Goal: Information Seeking & Learning: Learn about a topic

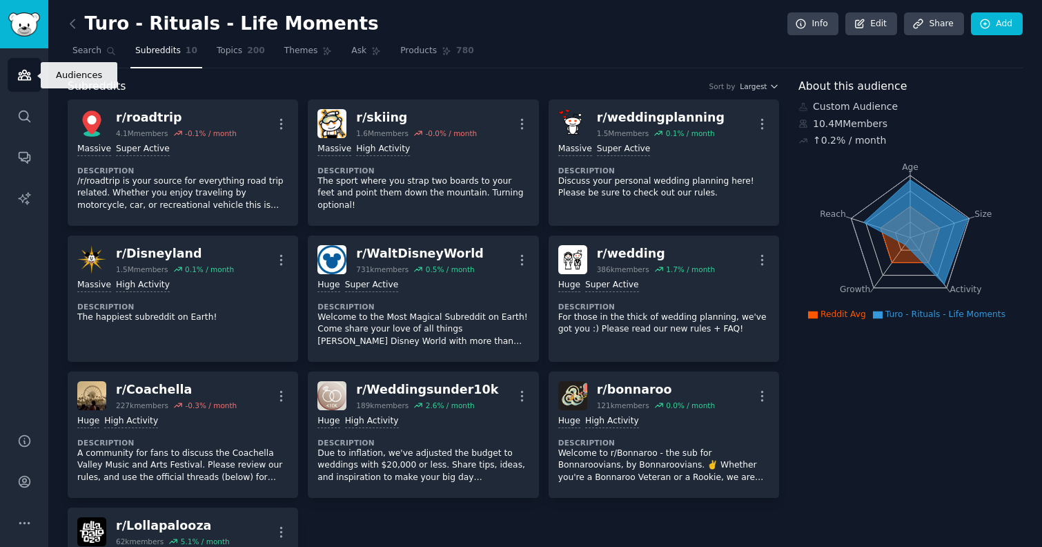
click at [20, 68] on icon "Sidebar" at bounding box center [24, 75] width 14 height 14
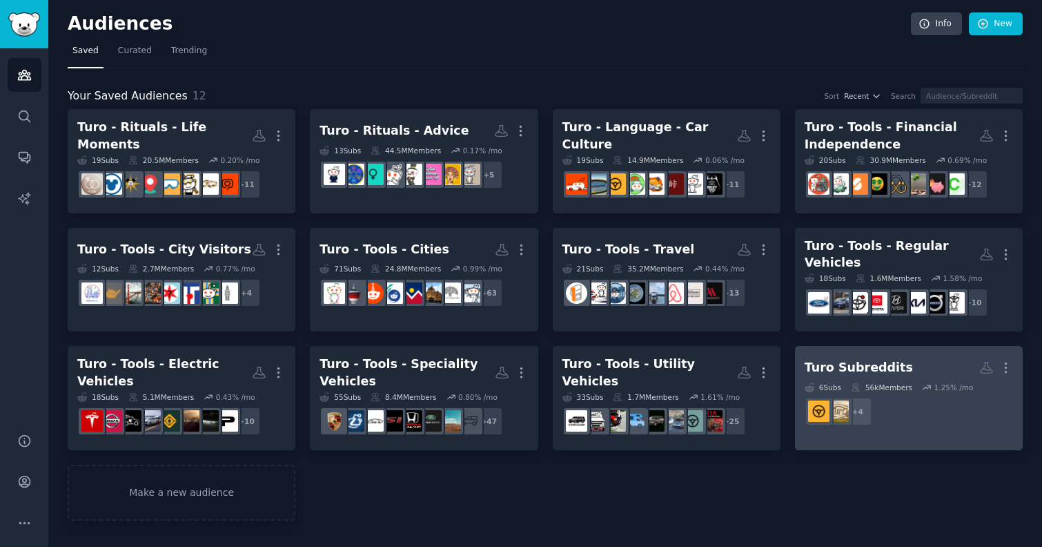
click at [923, 382] on div "6 Sub s 56k Members 1.25 % /mo" at bounding box center [909, 387] width 208 height 10
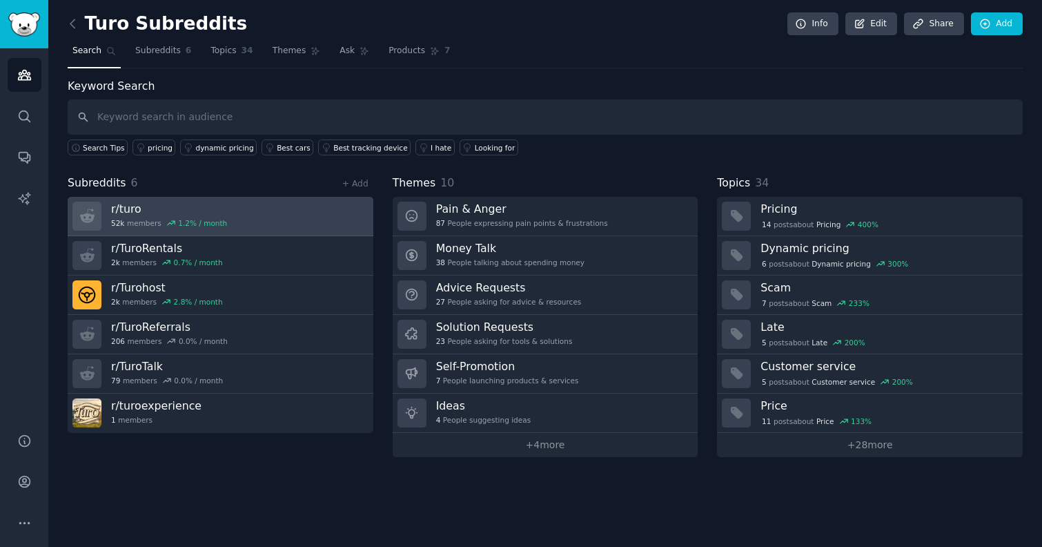
click at [132, 200] on link "r/ turo 52k members 1.2 % / month" at bounding box center [221, 216] width 306 height 39
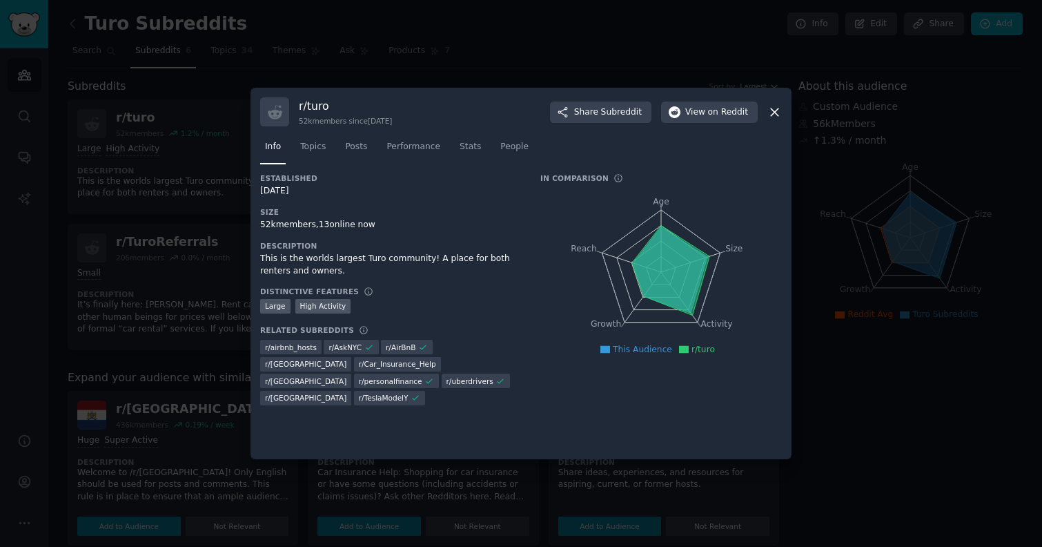
click at [778, 110] on icon at bounding box center [774, 112] width 14 height 14
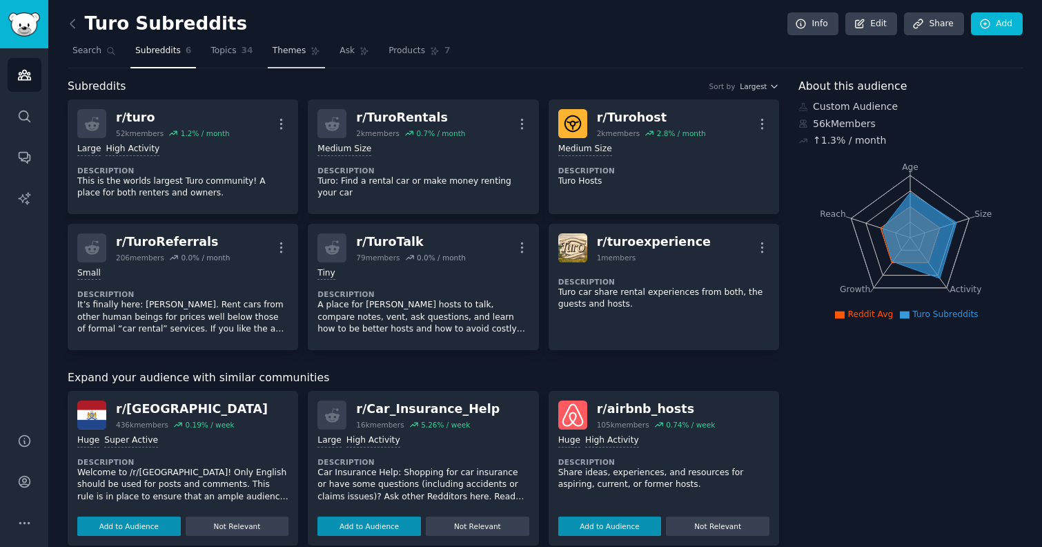
click at [283, 55] on span "Themes" at bounding box center [290, 51] width 34 height 12
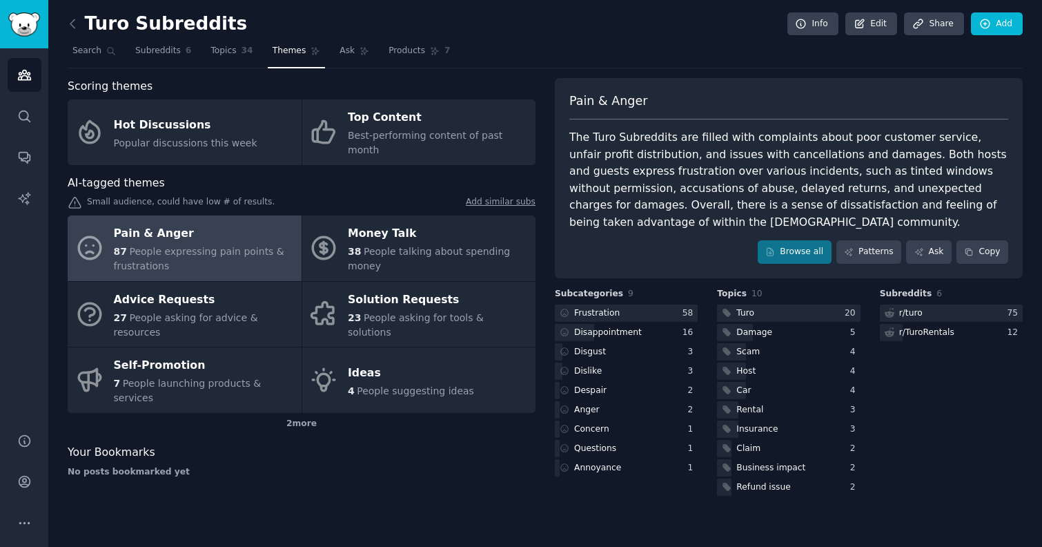
click at [209, 246] on span "People expressing pain points & frustrations" at bounding box center [199, 259] width 170 height 26
click at [798, 248] on link "Browse all" at bounding box center [795, 251] width 74 height 23
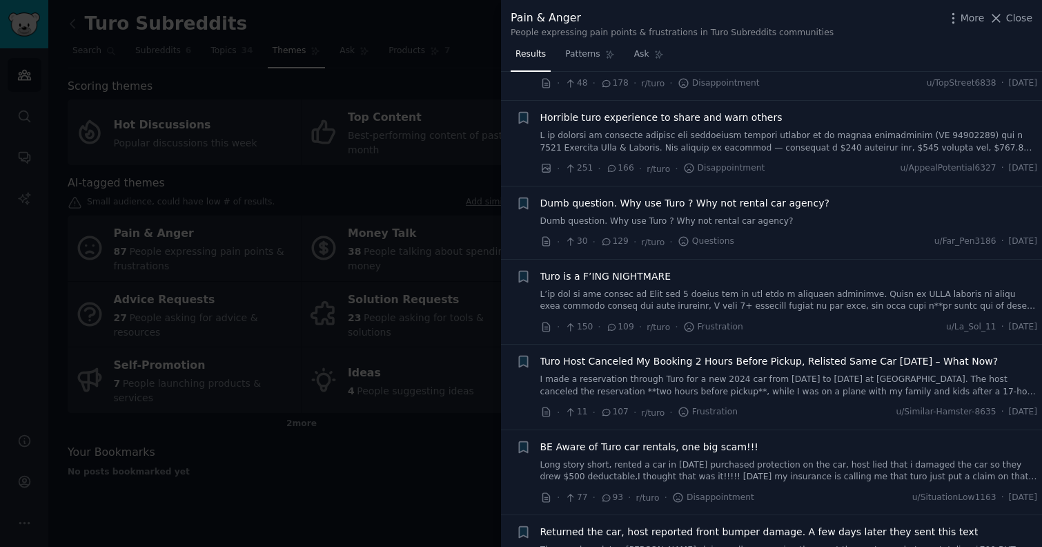
scroll to position [162, 0]
click at [1015, 19] on span "Close" at bounding box center [1019, 18] width 26 height 14
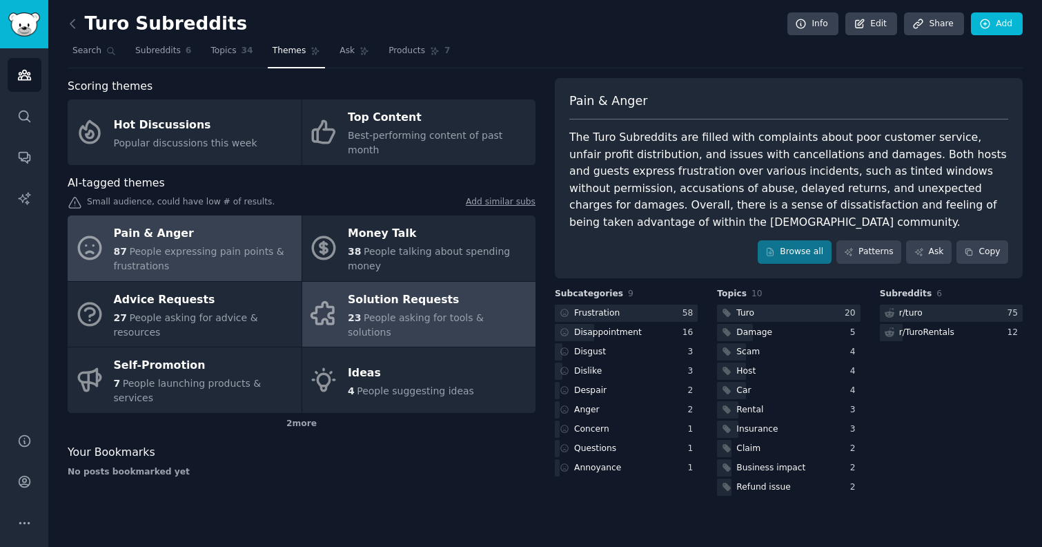
click at [442, 288] on div "Solution Requests" at bounding box center [438, 299] width 181 height 22
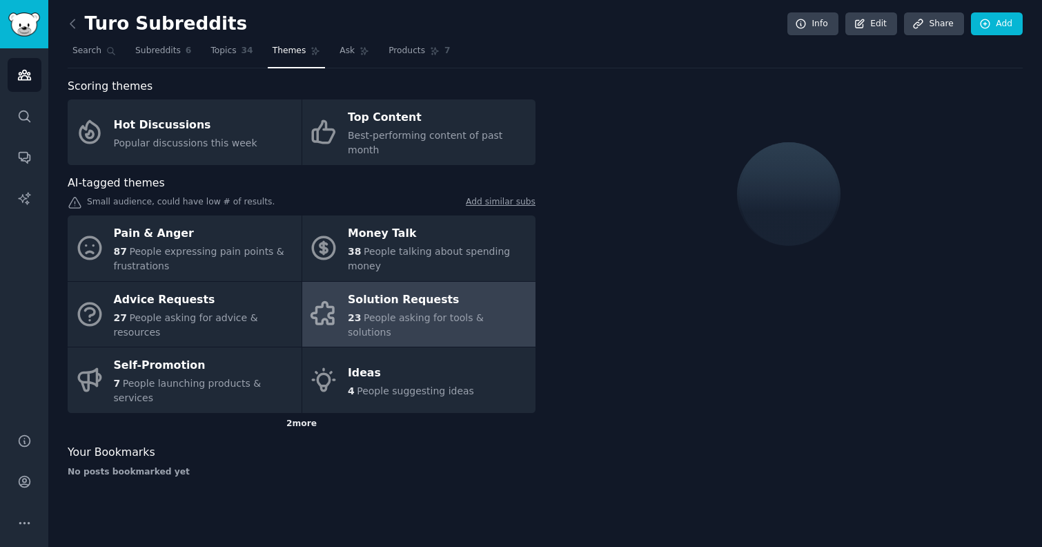
click at [289, 413] on div "2 more" at bounding box center [302, 424] width 468 height 22
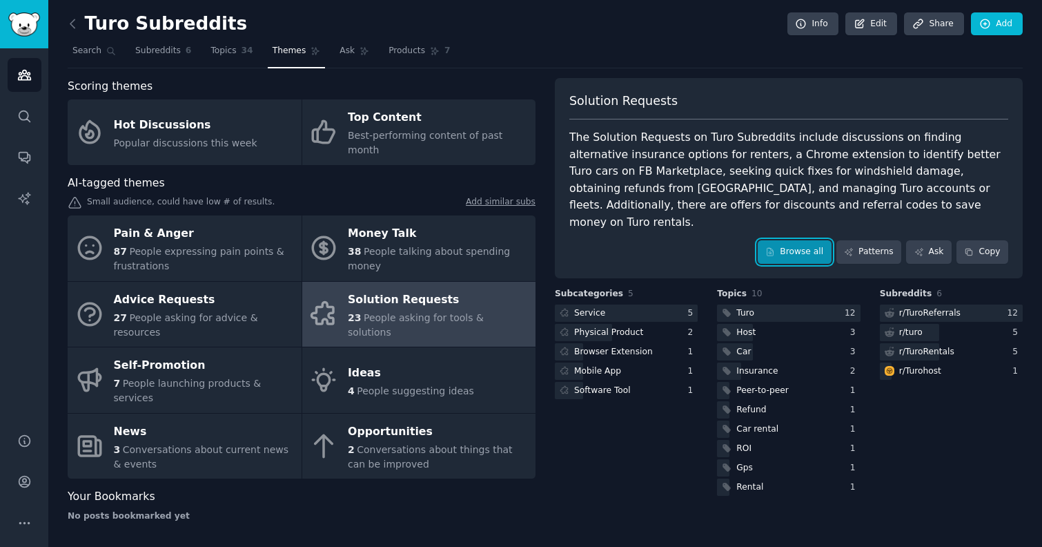
click at [798, 240] on link "Browse all" at bounding box center [795, 251] width 74 height 23
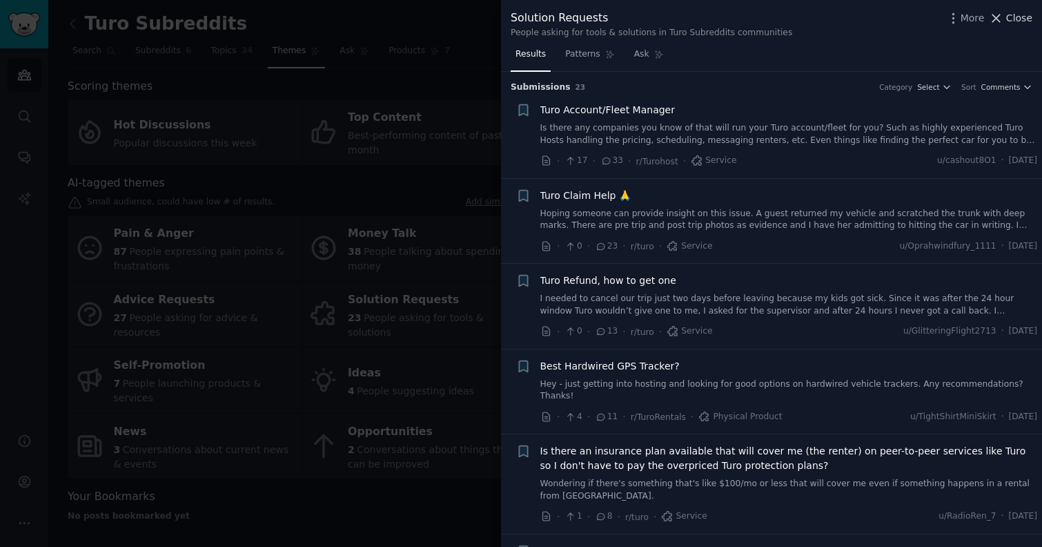
click at [1014, 20] on span "Close" at bounding box center [1019, 18] width 26 height 14
